Goal: Manage account settings

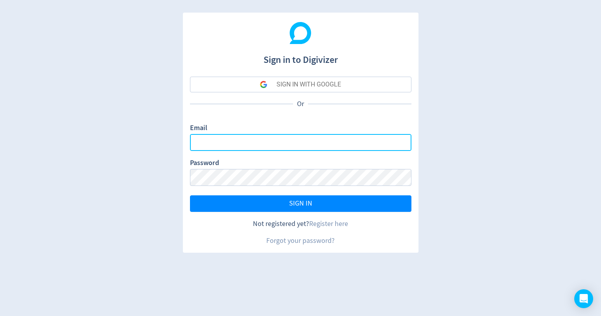
type input "[EMAIL_ADDRESS][DOMAIN_NAME]"
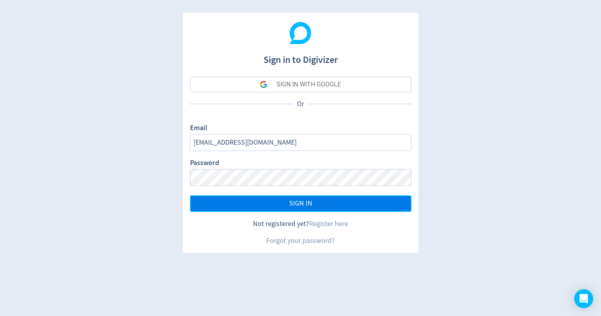
click at [302, 203] on span "SIGN IN" at bounding box center [300, 203] width 23 height 7
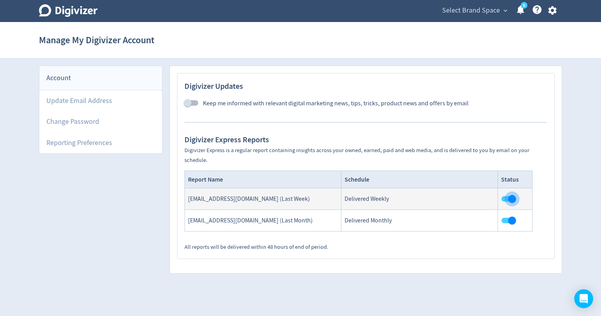
click at [511, 199] on input "checkbox" at bounding box center [511, 198] width 45 height 15
checkbox input "false"
click at [512, 221] on input "checkbox" at bounding box center [511, 220] width 45 height 15
checkbox input "false"
click at [70, 12] on icon at bounding box center [68, 10] width 59 height 13
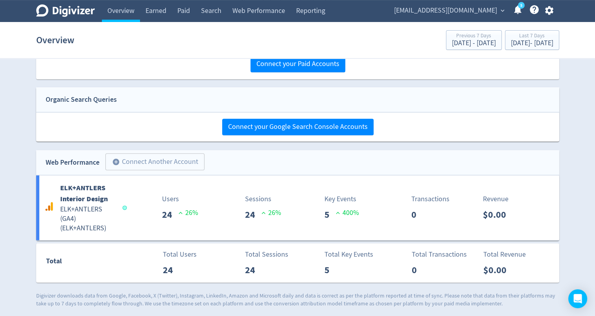
scroll to position [288, 0]
